Goal: Book appointment/travel/reservation

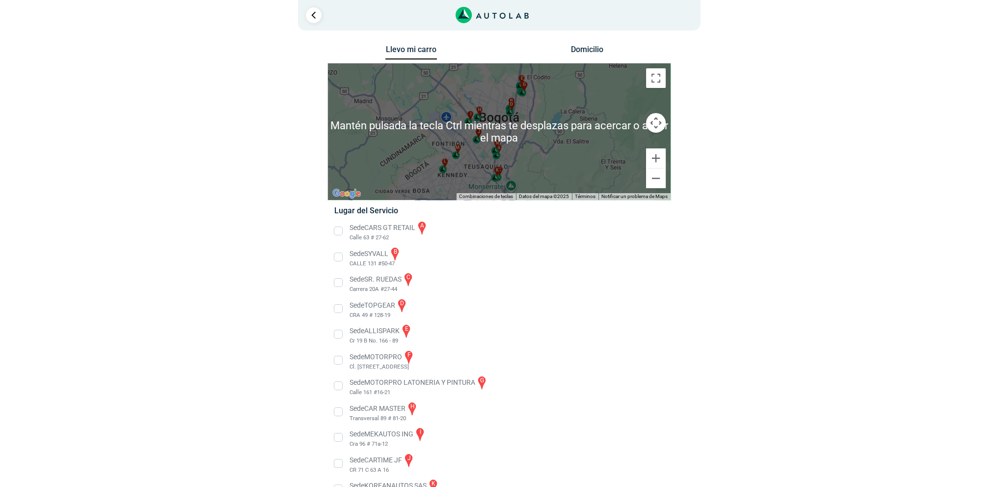
click at [556, 153] on div "a b c d e f g" at bounding box center [499, 131] width 343 height 137
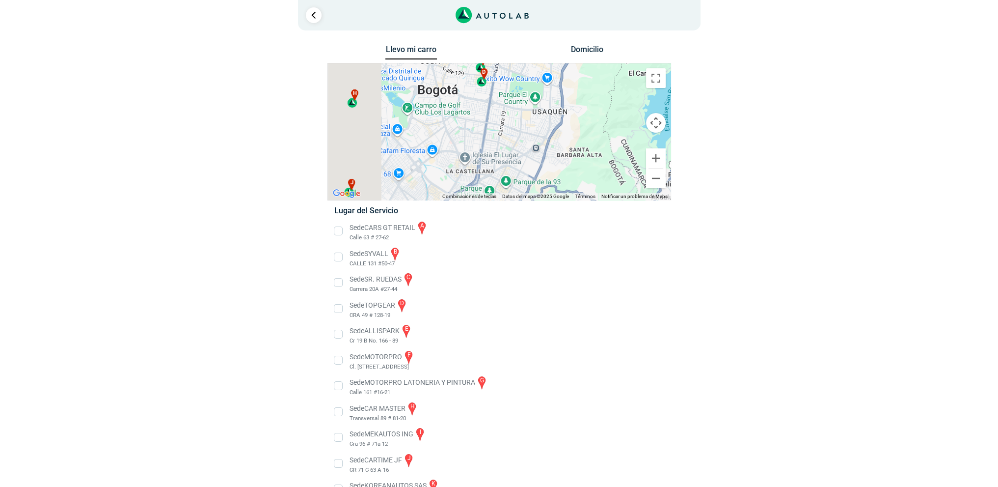
drag, startPoint x: 440, startPoint y: 117, endPoint x: 551, endPoint y: 198, distance: 137.4
click at [556, 224] on div "Llevo mi carro [GEOGRAPHIC_DATA] ← Mover a la izquierda → Mover a la derecha ↑ …" at bounding box center [500, 317] width 344 height 548
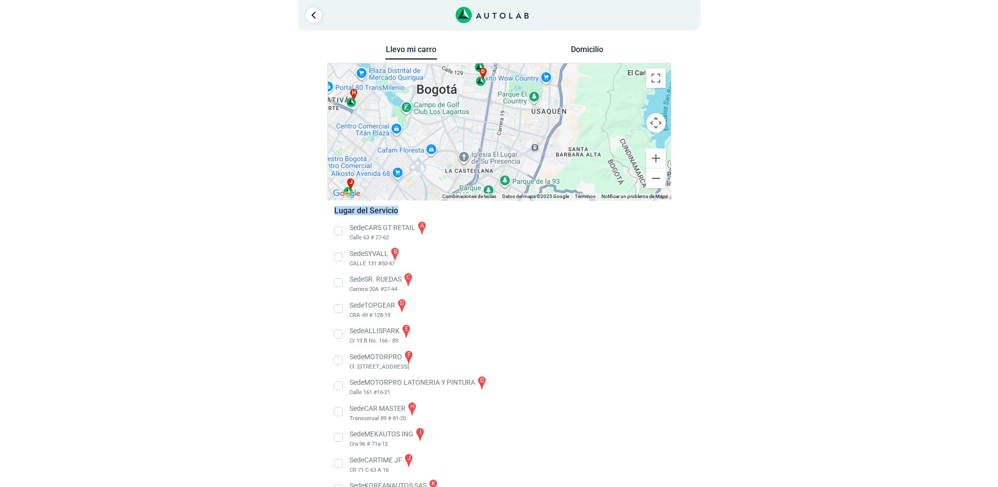
drag, startPoint x: 551, startPoint y: 198, endPoint x: 554, endPoint y: 194, distance: 5.3
type textarea "Lugar del Servicio"
click at [554, 194] on div "Llevo mi carro [GEOGRAPHIC_DATA] ← Mover a la izquierda → Mover a la derecha ↑ …" at bounding box center [500, 317] width 344 height 548
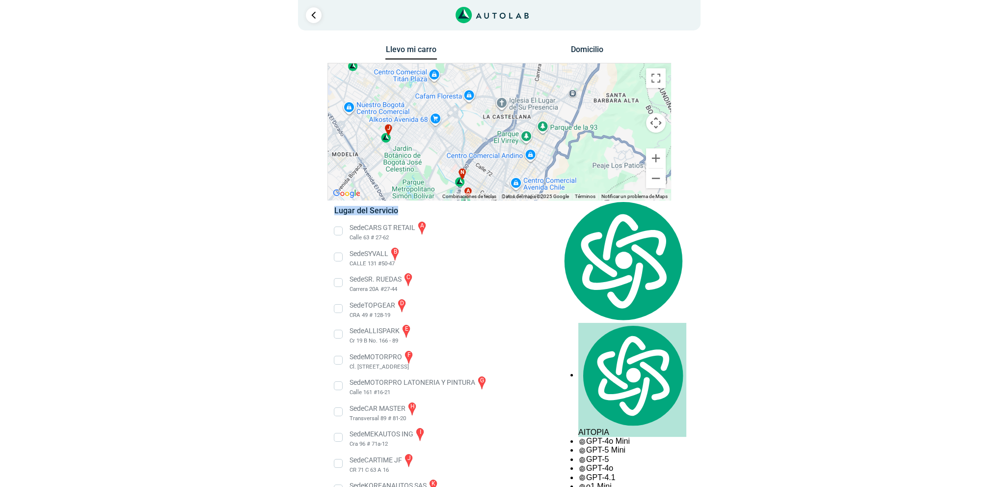
drag, startPoint x: 524, startPoint y: 130, endPoint x: 550, endPoint y: 91, distance: 47.0
click at [550, 91] on div "a b c d e f g" at bounding box center [499, 131] width 343 height 137
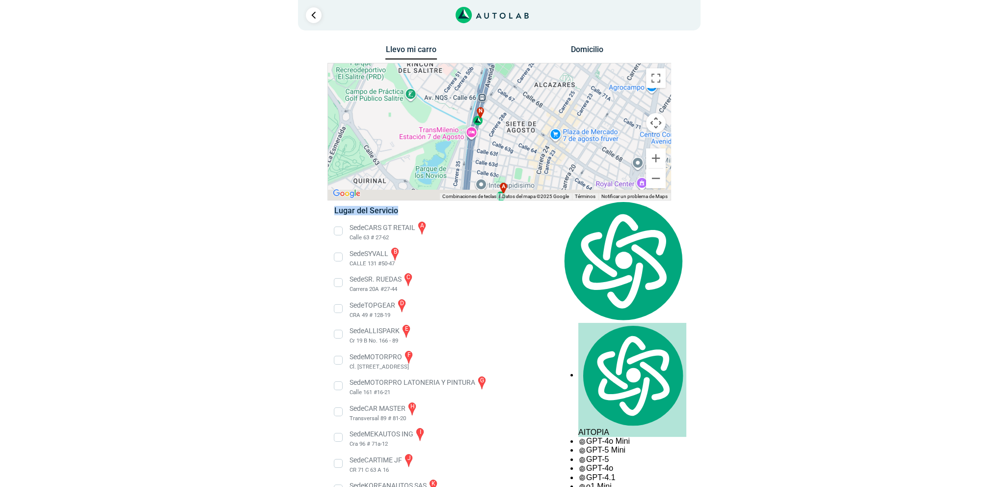
drag, startPoint x: 515, startPoint y: 99, endPoint x: 522, endPoint y: 88, distance: 13.0
click at [522, 88] on div "a b c d e f g" at bounding box center [499, 131] width 343 height 137
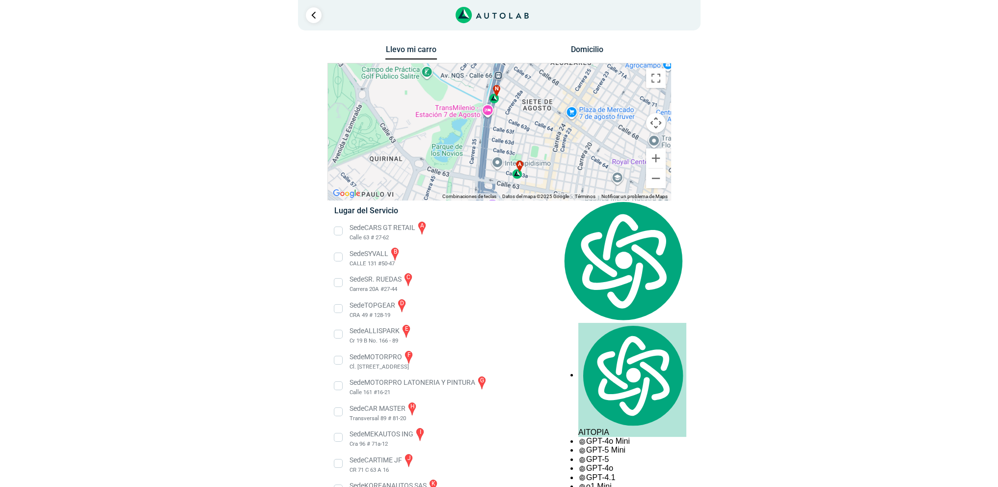
click at [338, 228] on li "Sede CARS GT RETAIL a Calle 63 # 27-62" at bounding box center [499, 231] width 344 height 22
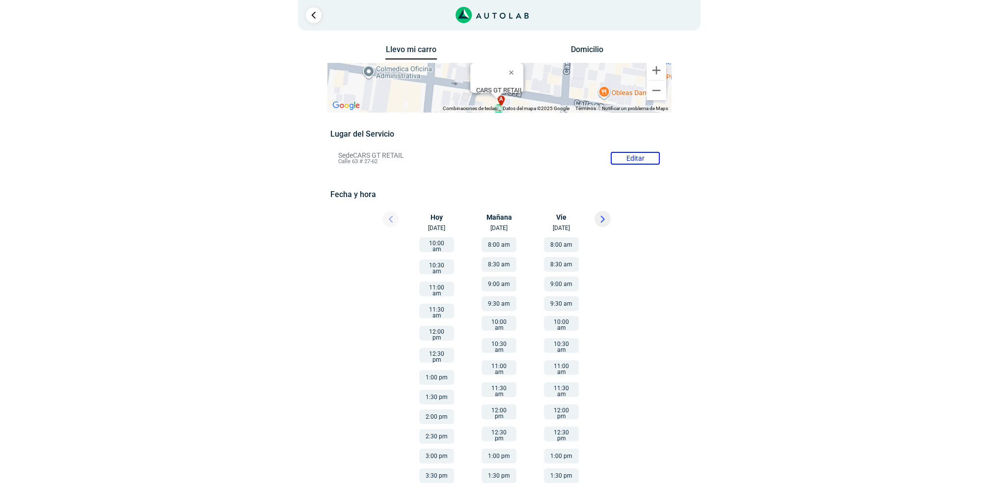
click at [441, 260] on button "10:30 am" at bounding box center [436, 266] width 35 height 15
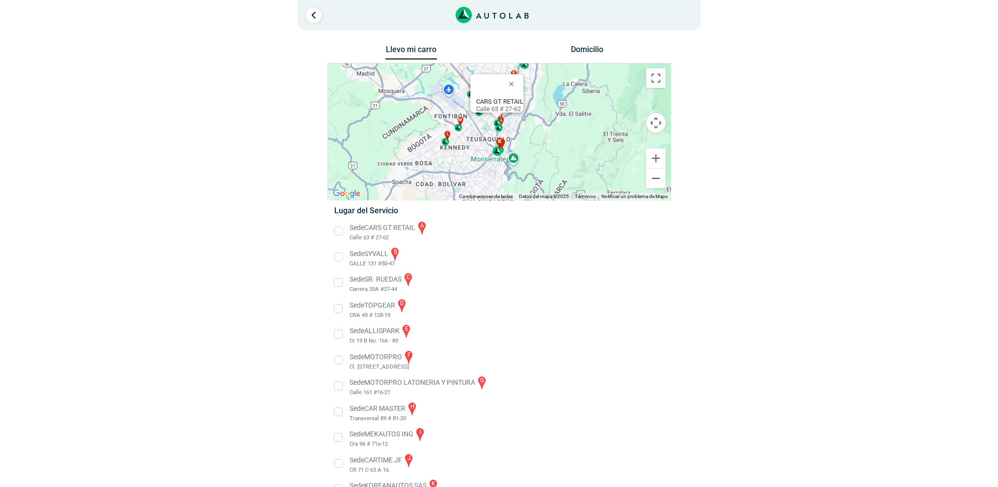
click at [499, 152] on div "k" at bounding box center [498, 147] width 11 height 19
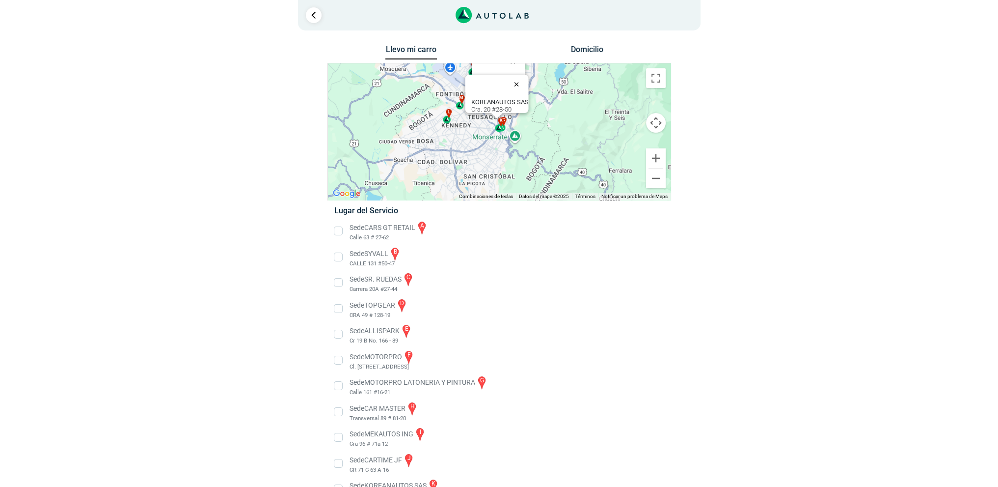
click at [520, 78] on button "Cerrar" at bounding box center [519, 84] width 24 height 24
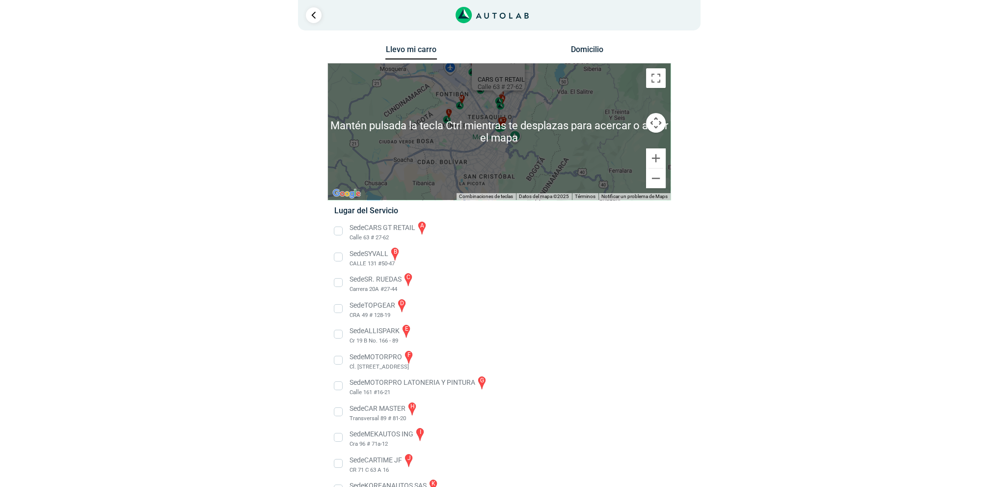
scroll to position [16, 0]
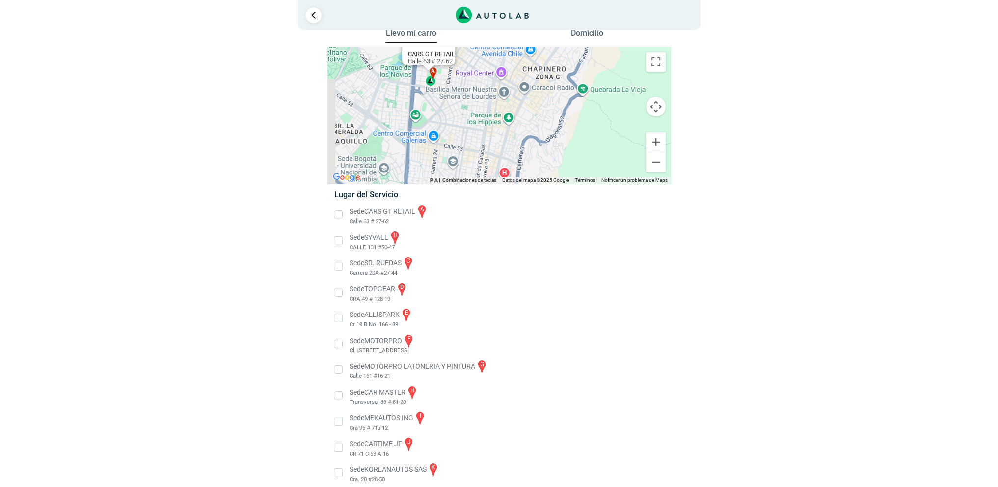
drag, startPoint x: 509, startPoint y: 110, endPoint x: 562, endPoint y: 203, distance: 107.1
click at [562, 203] on div "Llevo mi carro [GEOGRAPHIC_DATA] ← Mover a la izquierda → Mover a la derecha ↑ …" at bounding box center [500, 301] width 344 height 548
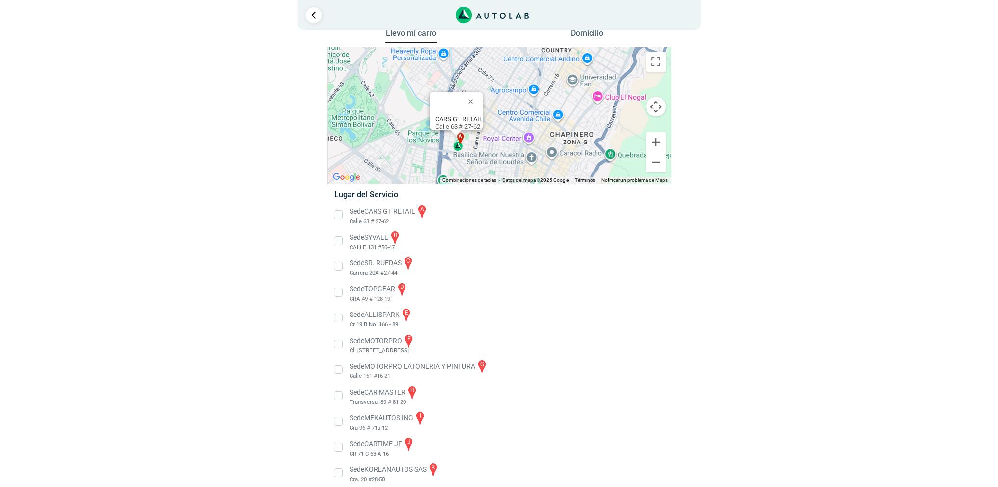
drag, startPoint x: 474, startPoint y: 125, endPoint x: 497, endPoint y: 186, distance: 65.6
click at [497, 186] on div "Llevo mi carro [GEOGRAPHIC_DATA] ← Mover a la izquierda → Mover a la derecha ↑ …" at bounding box center [500, 301] width 344 height 548
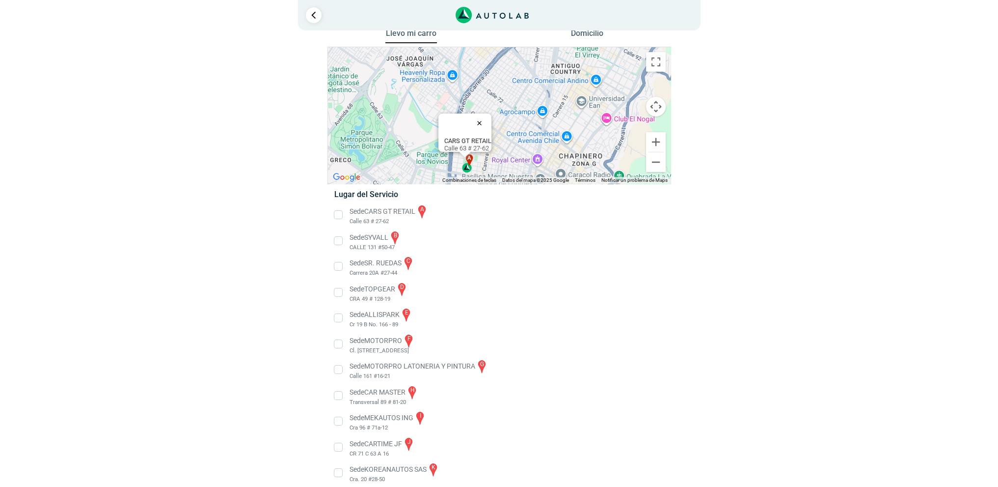
click at [485, 115] on button "Cerrar" at bounding box center [482, 123] width 24 height 24
click at [459, 120] on span "n" at bounding box center [458, 120] width 4 height 8
